Goal: Find specific page/section: Find specific page/section

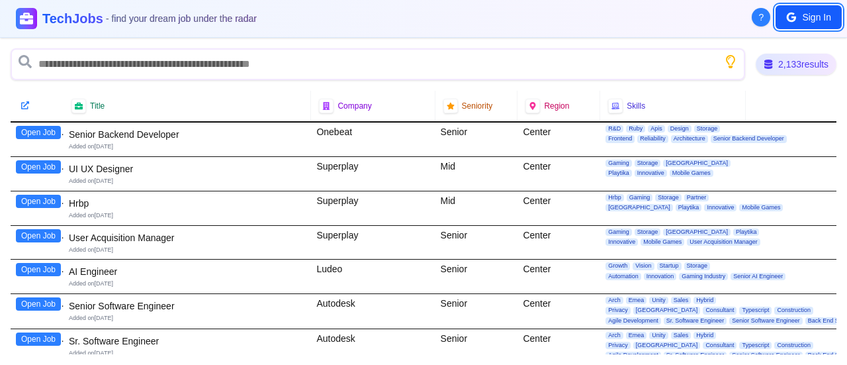
click at [794, 17] on icon at bounding box center [794, 19] width 5 height 5
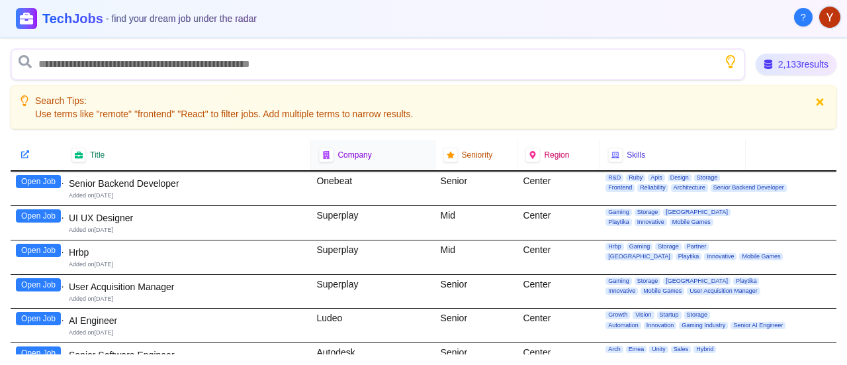
click at [330, 153] on div at bounding box center [326, 155] width 15 height 15
click at [318, 156] on div at bounding box center [326, 155] width 16 height 16
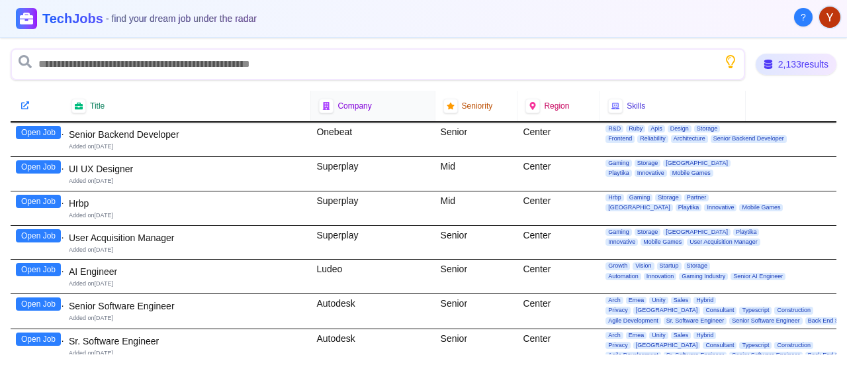
click at [385, 112] on div "Company" at bounding box center [372, 106] width 107 height 15
click at [23, 106] on icon at bounding box center [25, 105] width 9 height 9
click at [800, 66] on div "2,133 results" at bounding box center [796, 65] width 83 height 22
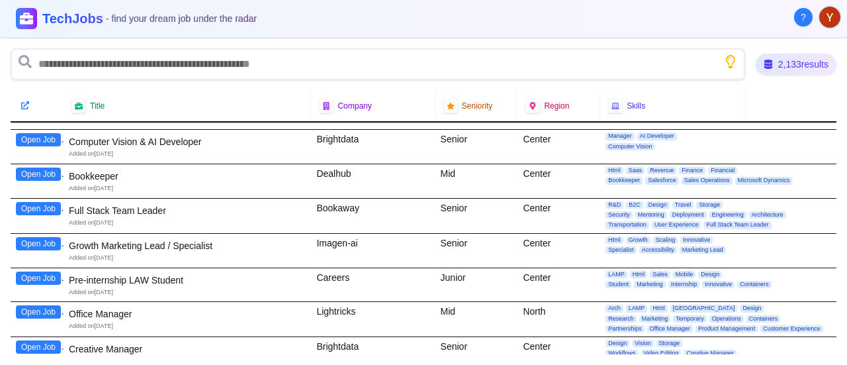
scroll to position [2978, 0]
